Goal: Check status: Verify the current state of an ongoing process or item

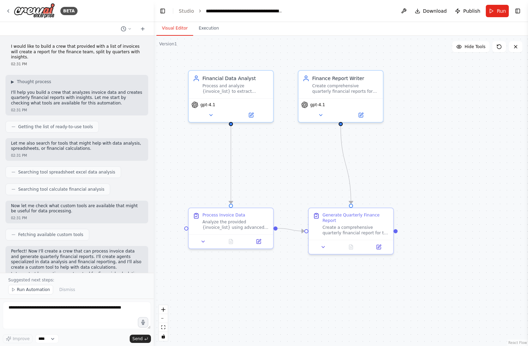
scroll to position [690, 0]
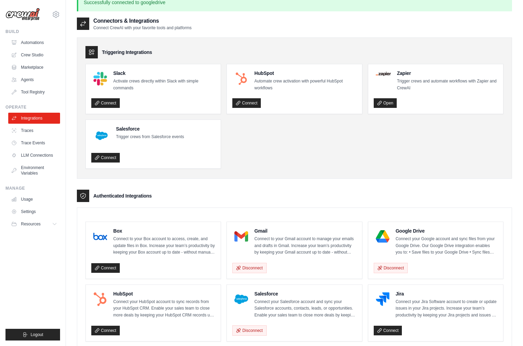
click at [295, 156] on ul "Slack Activate crews directly within Slack with simple commands Connect HubSpot…" at bounding box center [294, 116] width 418 height 105
click at [59, 12] on icon at bounding box center [56, 14] width 8 height 8
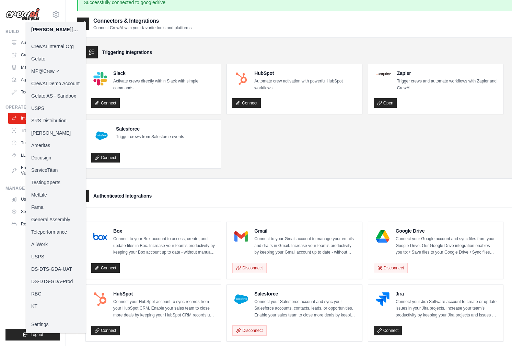
click at [303, 133] on ul "Slack Activate crews directly within Slack with simple commands Connect HubSpot…" at bounding box center [294, 116] width 418 height 105
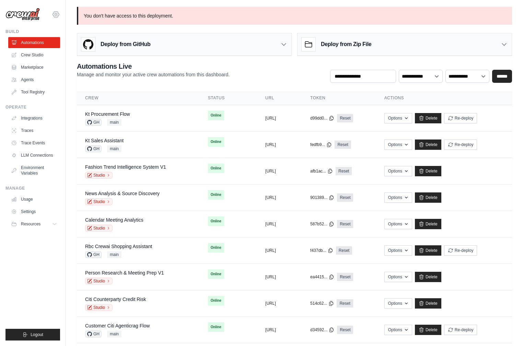
click at [55, 14] on icon at bounding box center [56, 14] width 8 height 8
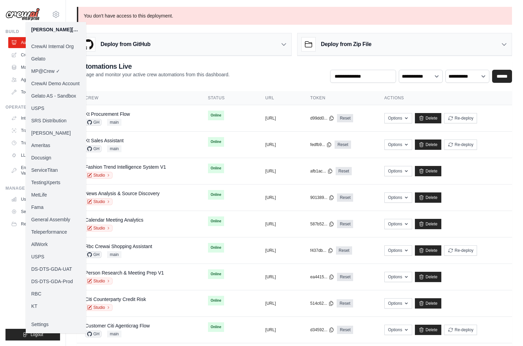
click at [53, 156] on link "Docusign" at bounding box center [56, 157] width 60 height 12
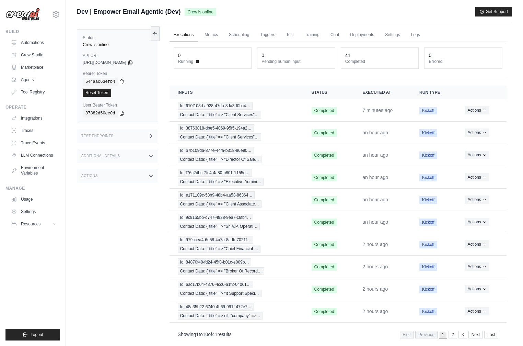
click at [132, 131] on div "Test Endpoints" at bounding box center [117, 136] width 81 height 14
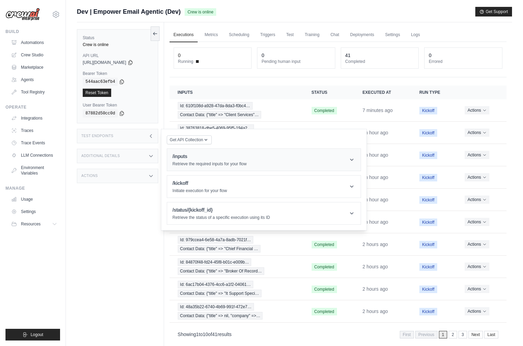
click at [225, 161] on div "/inputs Retrieve the required inputs for your flow" at bounding box center [210, 160] width 74 height 14
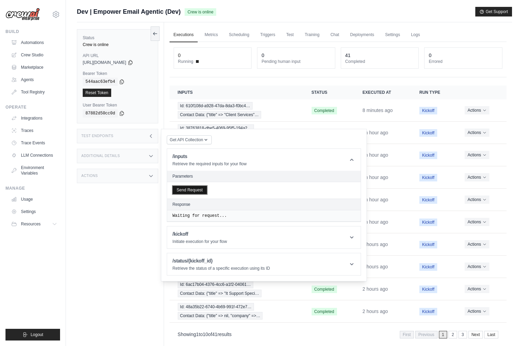
click at [195, 191] on button "Send Request" at bounding box center [190, 190] width 34 height 8
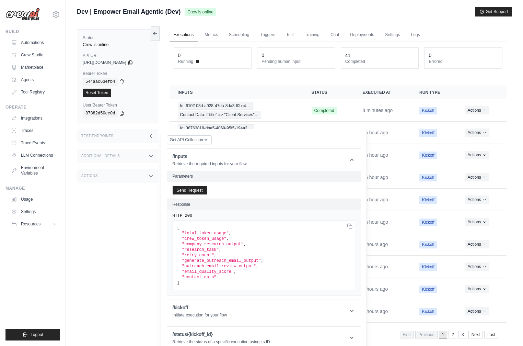
scroll to position [29, 0]
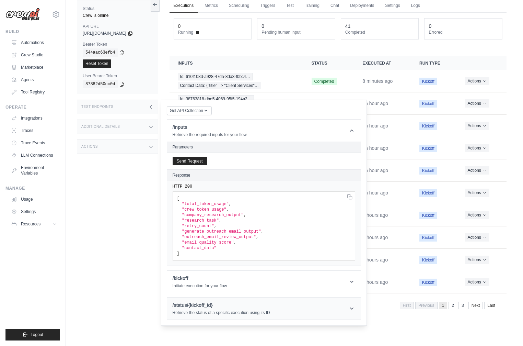
click at [217, 313] on p "Retrieve the status of a specific execution using its ID" at bounding box center [221, 312] width 97 height 5
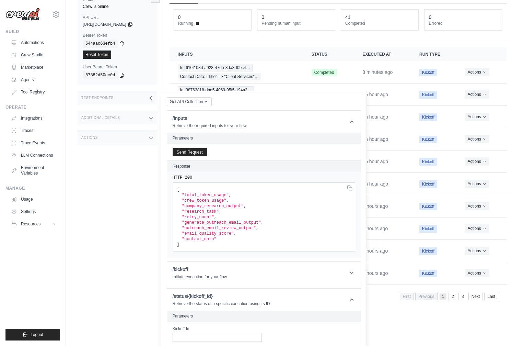
scroll to position [81, 0]
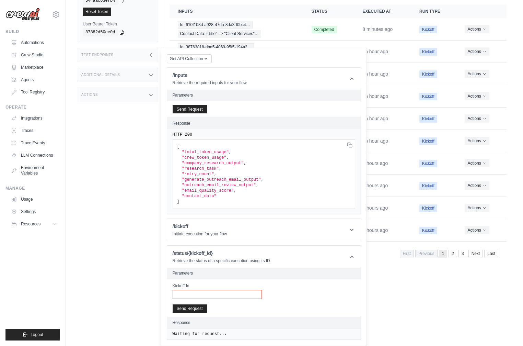
click at [220, 295] on input "Kickoff Id" at bounding box center [217, 294] width 89 height 9
paste input "**********"
type input "**********"
click at [238, 117] on div "**********" at bounding box center [264, 109] width 194 height 16
click at [200, 311] on button "Send Request" at bounding box center [190, 308] width 34 height 8
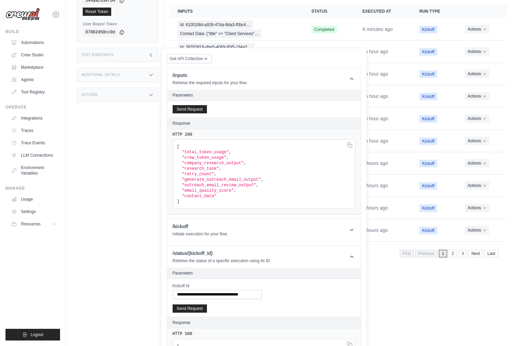
scroll to position [116, 0]
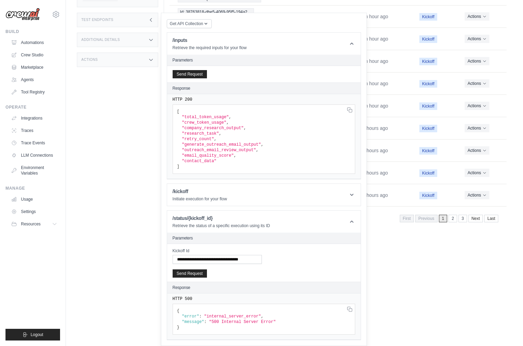
click at [436, 259] on html "[PERSON_NAME][EMAIL_ADDRESS][DOMAIN_NAME] CrewAI Internal Org [GEOGRAPHIC_DATA]…" at bounding box center [261, 71] width 523 height 375
click at [394, 78] on td "an hour ago" at bounding box center [382, 83] width 57 height 22
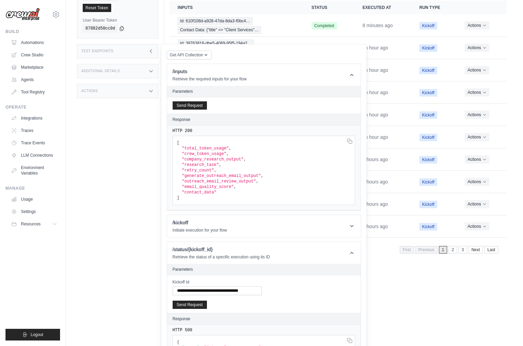
click at [129, 57] on div "Test Endpoints" at bounding box center [117, 51] width 81 height 14
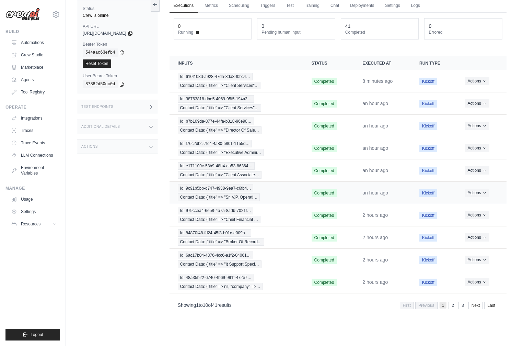
click at [236, 201] on td "Id: 9c91b5bb-d747-4938-9ea7-c6fb4… Contact Data: {"title" => "Sr. V.P. Operati…" at bounding box center [237, 193] width 134 height 22
click at [235, 194] on span "Contact Data: {"title" => "Sr. V.P. Operati…" at bounding box center [219, 197] width 82 height 8
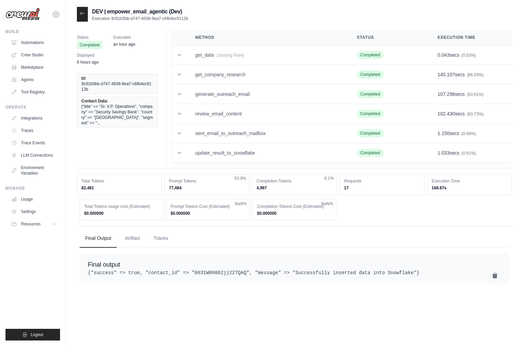
click at [101, 155] on div "Status Completed Executed an hour ago Deployed 6 hours ago Id: 9c91b5bb-d747-49…" at bounding box center [294, 99] width 435 height 138
click at [83, 18] on div at bounding box center [82, 14] width 11 height 15
click at [83, 16] on div at bounding box center [82, 14] width 11 height 15
click at [82, 15] on icon at bounding box center [82, 13] width 5 height 5
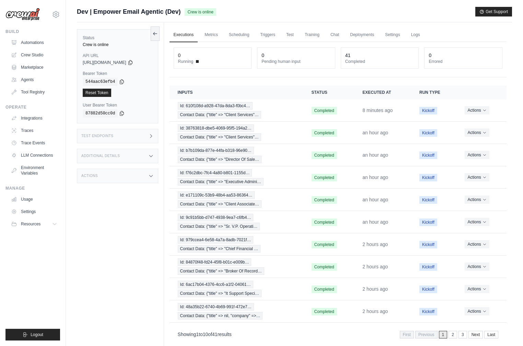
click at [119, 142] on div "Test Endpoints" at bounding box center [117, 136] width 81 height 14
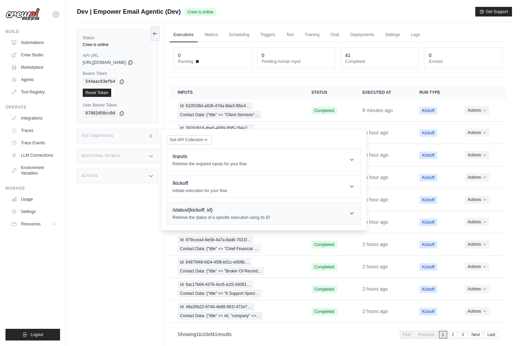
click at [184, 208] on h1 "/status/{kickoff_id}" at bounding box center [221, 209] width 97 height 7
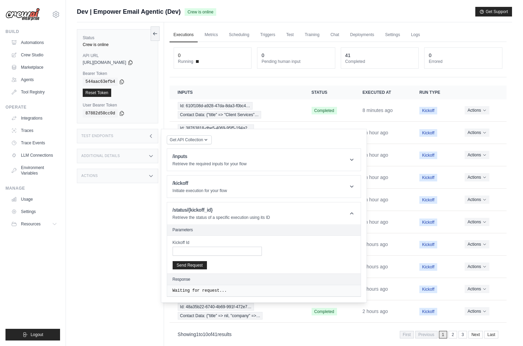
click at [0, 0] on div "Kickoff Id Send Request" at bounding box center [0, 0] width 0 height 0
click at [236, 255] on input "Kickoff Id" at bounding box center [217, 250] width 89 height 9
paste input "**********"
type input "**********"
click at [190, 264] on button "Send Request" at bounding box center [190, 264] width 34 height 8
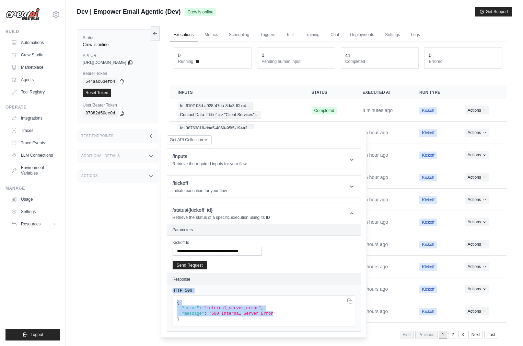
drag, startPoint x: 241, startPoint y: 295, endPoint x: 206, endPoint y: 278, distance: 38.7
click at [0, 0] on section "Response HTTP 500 { "error" : "internal_server_error" , "message" : "500 Intern…" at bounding box center [0, 0] width 0 height 0
click at [315, 252] on div "**********" at bounding box center [264, 248] width 183 height 16
click at [230, 97] on th "Inputs" at bounding box center [237, 92] width 134 height 14
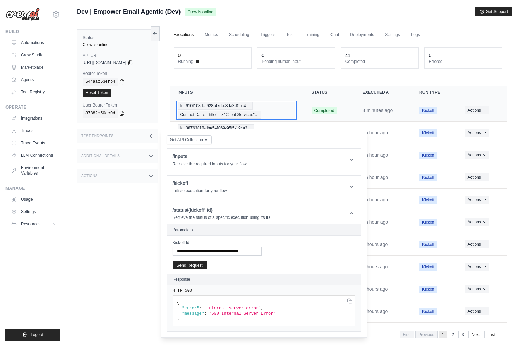
click at [221, 110] on div "Id: 610f108d-a928-47da-8da3-f0bc4… Contact Data: {"title" => "Client Services"…" at bounding box center [236, 110] width 117 height 16
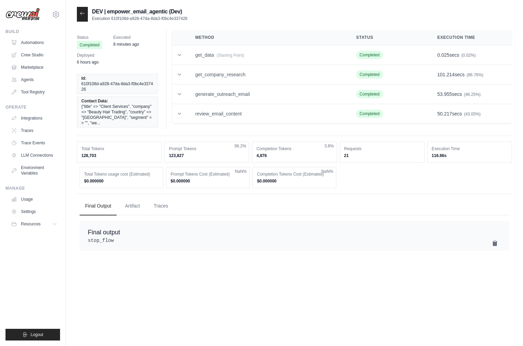
click at [333, 200] on ul "Final Output Artifact Traces" at bounding box center [295, 206] width 430 height 19
click at [80, 13] on icon at bounding box center [82, 13] width 5 height 5
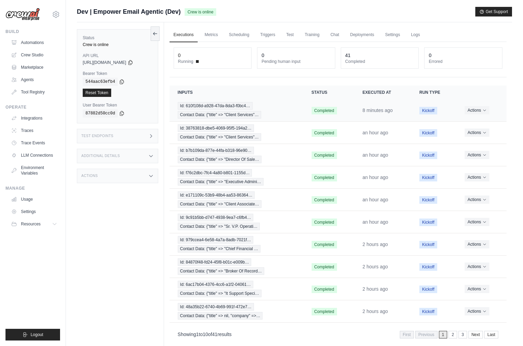
click at [387, 112] on time "8 minutes ago" at bounding box center [377, 109] width 30 height 5
click at [387, 111] on time "8 minutes ago" at bounding box center [377, 109] width 30 height 5
click at [116, 152] on div "Additional Details" at bounding box center [117, 156] width 81 height 14
drag, startPoint x: 116, startPoint y: 152, endPoint x: 116, endPoint y: 148, distance: 4.5
click at [116, 153] on div "Additional Details" at bounding box center [117, 156] width 81 height 14
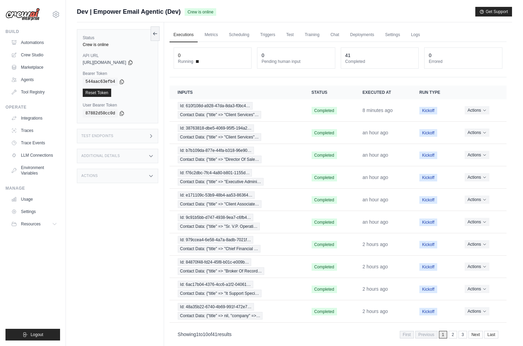
click at [114, 138] on div "Test Endpoints" at bounding box center [117, 136] width 81 height 14
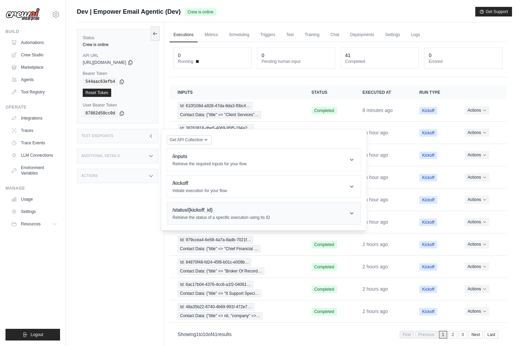
click at [220, 217] on p "Retrieve the status of a specific execution using its ID" at bounding box center [221, 216] width 97 height 5
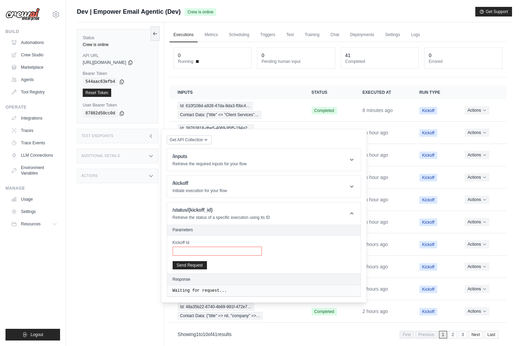
click at [226, 248] on input "Kickoff Id" at bounding box center [217, 250] width 89 height 9
paste input "**********"
type input "**********"
click at [193, 268] on button "Send Request" at bounding box center [190, 264] width 34 height 8
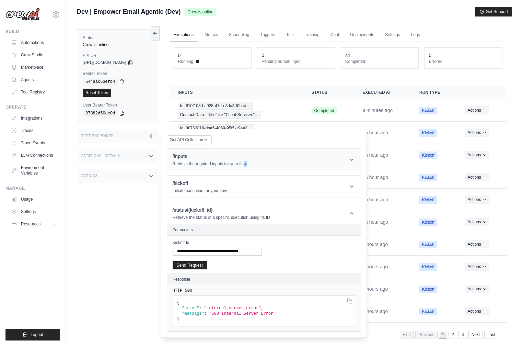
click at [243, 166] on header "/inputs Retrieve the required inputs for your flow" at bounding box center [264, 160] width 194 height 22
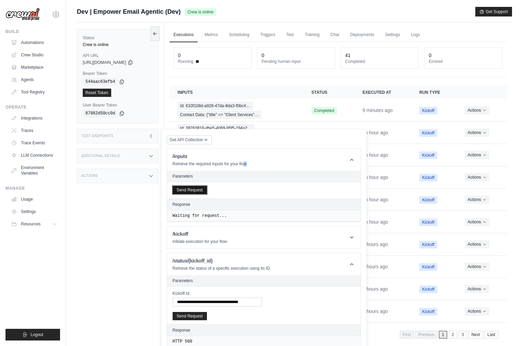
click at [194, 189] on button "Send Request" at bounding box center [190, 190] width 34 height 8
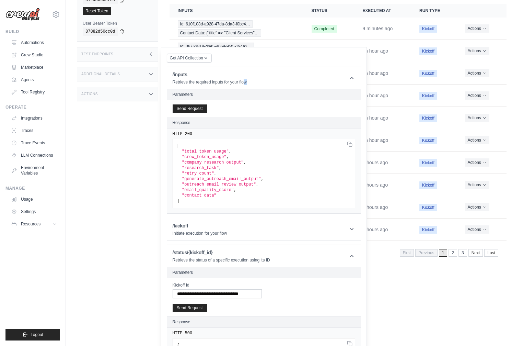
scroll to position [116, 0]
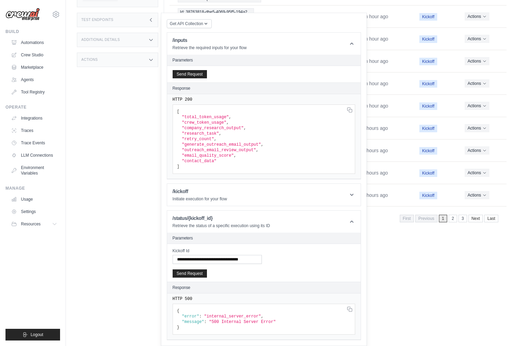
click at [111, 145] on div "Status Crew is online API URL copied https://empower-email-agentic-0ae54a8d-0a9…" at bounding box center [120, 79] width 87 height 346
click at [123, 58] on div "Actions" at bounding box center [117, 60] width 81 height 14
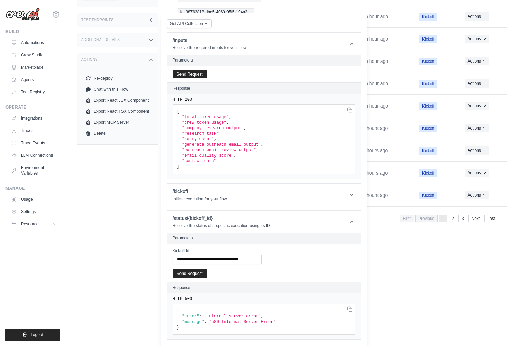
click at [129, 43] on div "Additional Details" at bounding box center [117, 40] width 81 height 14
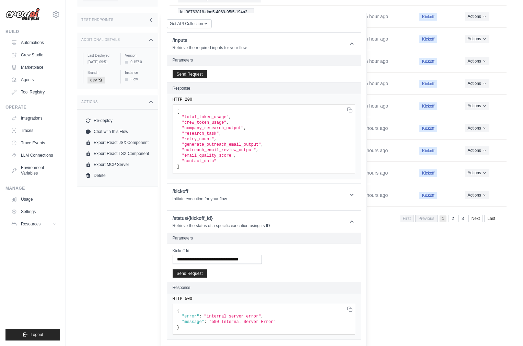
drag, startPoint x: 139, startPoint y: 62, endPoint x: 141, endPoint y: 66, distance: 4.8
click at [141, 65] on div "Version 0.157.0" at bounding box center [136, 59] width 32 height 12
click at [126, 216] on div "Status Crew is online API URL copied https://empower-email-agentic-0ae54a8d-0a9…" at bounding box center [120, 79] width 87 height 346
click at [126, 217] on div "Status Crew is online API URL copied https://empower-email-agentic-0ae54a8d-0a9…" at bounding box center [120, 79] width 87 height 346
click at [217, 261] on input "**********" at bounding box center [217, 259] width 89 height 9
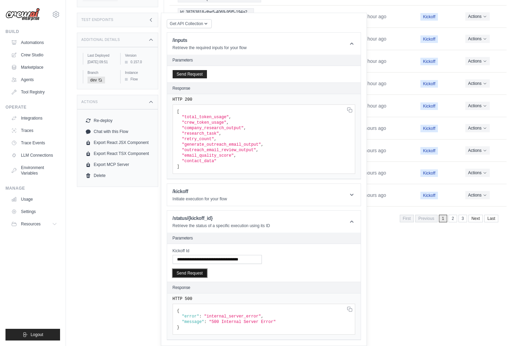
click at [196, 272] on button "Send Request" at bounding box center [190, 273] width 34 height 8
